Goal: Obtain resource: Download file/media

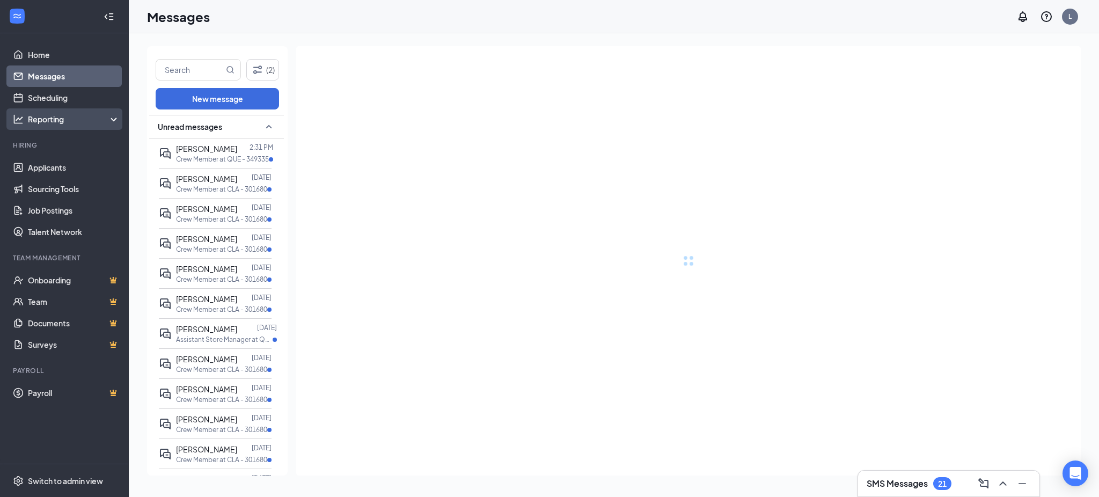
click at [56, 116] on div "Reporting" at bounding box center [74, 119] width 92 height 11
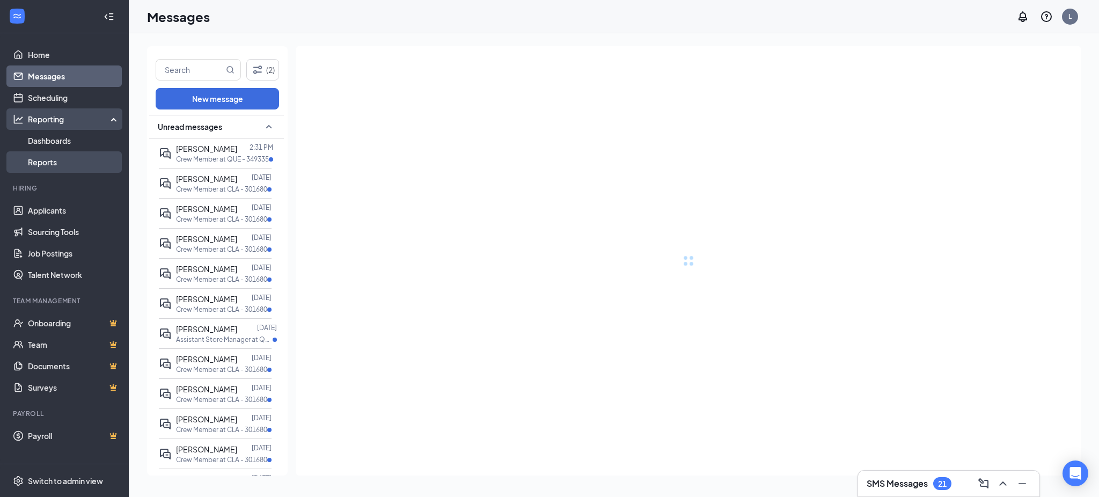
click at [55, 165] on link "Reports" at bounding box center [74, 161] width 92 height 21
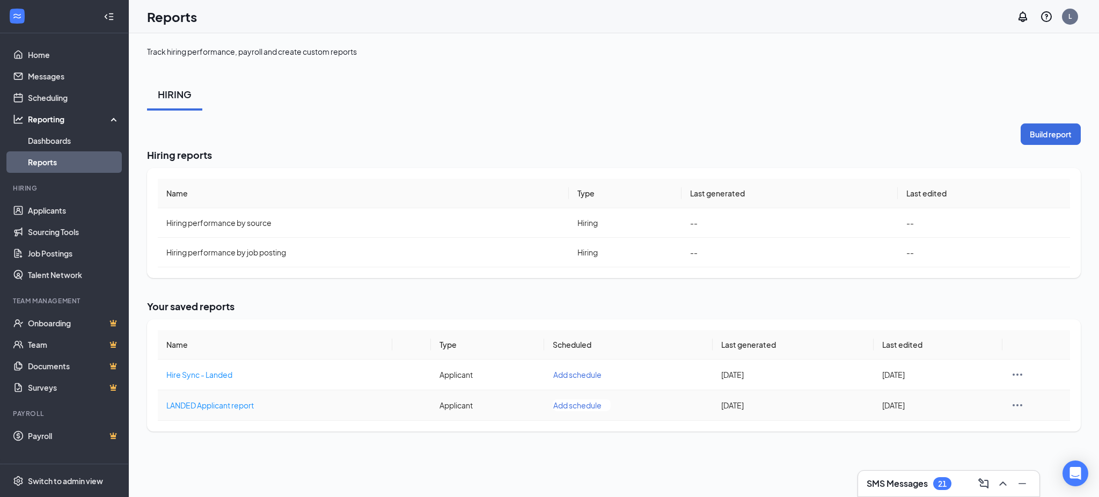
drag, startPoint x: 195, startPoint y: 403, endPoint x: 190, endPoint y: 399, distance: 6.9
click at [196, 403] on span "LANDED Applicant report" at bounding box center [209, 405] width 87 height 10
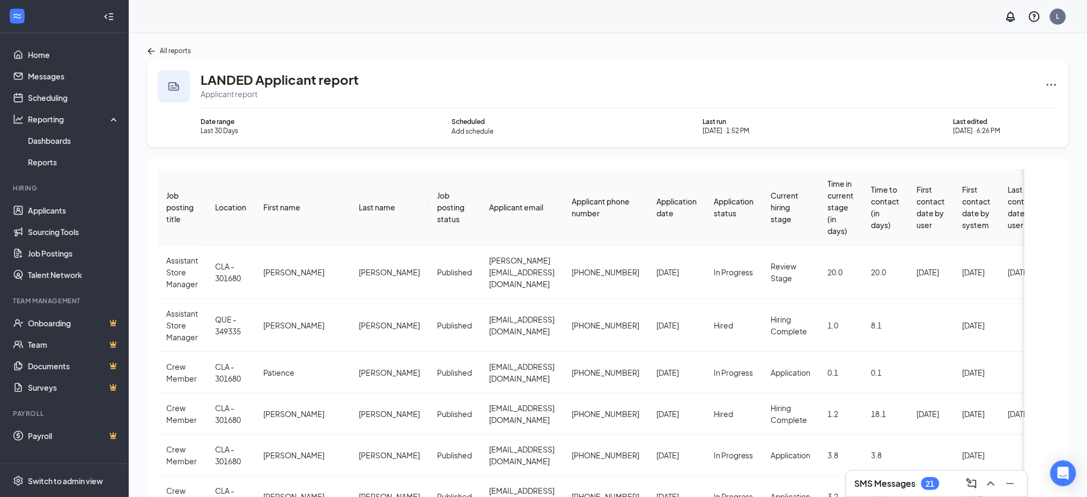
click at [1058, 84] on icon "Ellipses" at bounding box center [1051, 84] width 13 height 13
click at [1022, 188] on span "Rerun report" at bounding box center [1012, 189] width 45 height 11
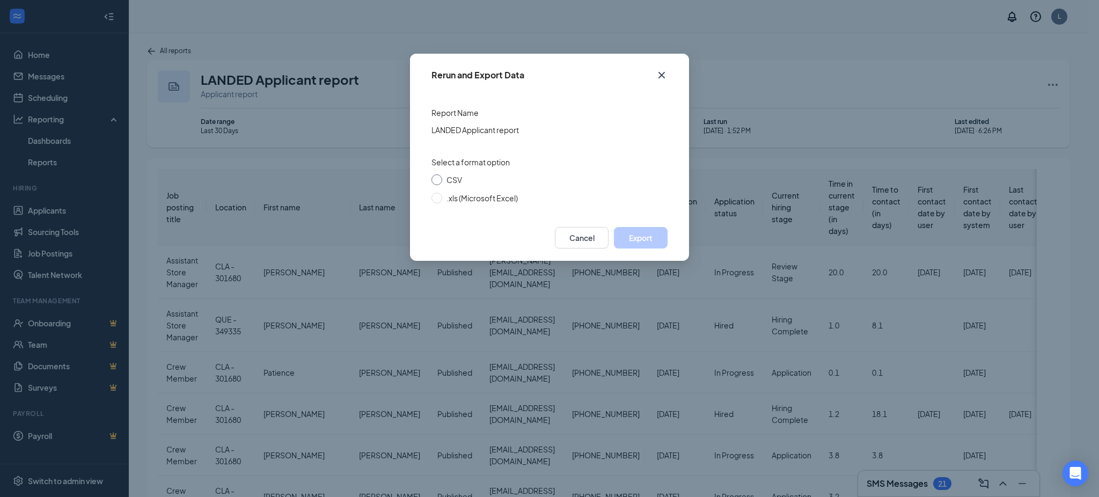
click at [455, 181] on span "CSV" at bounding box center [454, 180] width 16 height 10
click at [442, 181] on input "CSV" at bounding box center [436, 179] width 11 height 11
radio input "true"
click at [639, 238] on button "Export" at bounding box center [641, 237] width 54 height 21
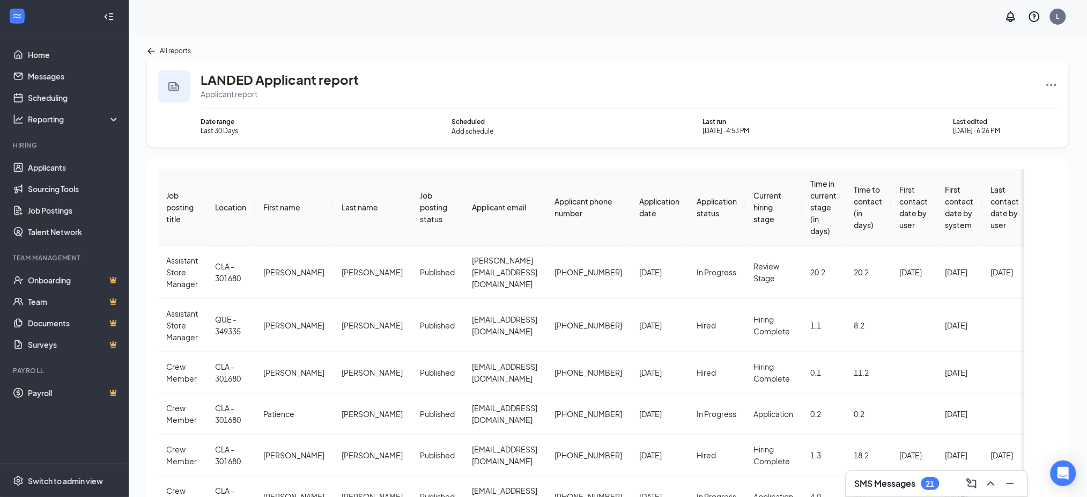
click at [649, 204] on span "Application date" at bounding box center [659, 206] width 40 height 21
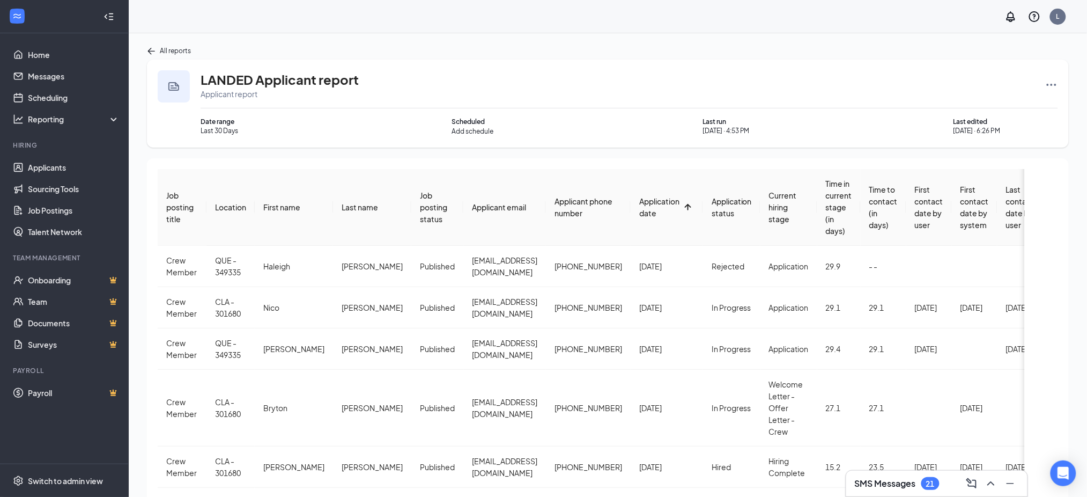
click at [639, 203] on span "Application date" at bounding box center [659, 206] width 40 height 21
